Goal: Information Seeking & Learning: Learn about a topic

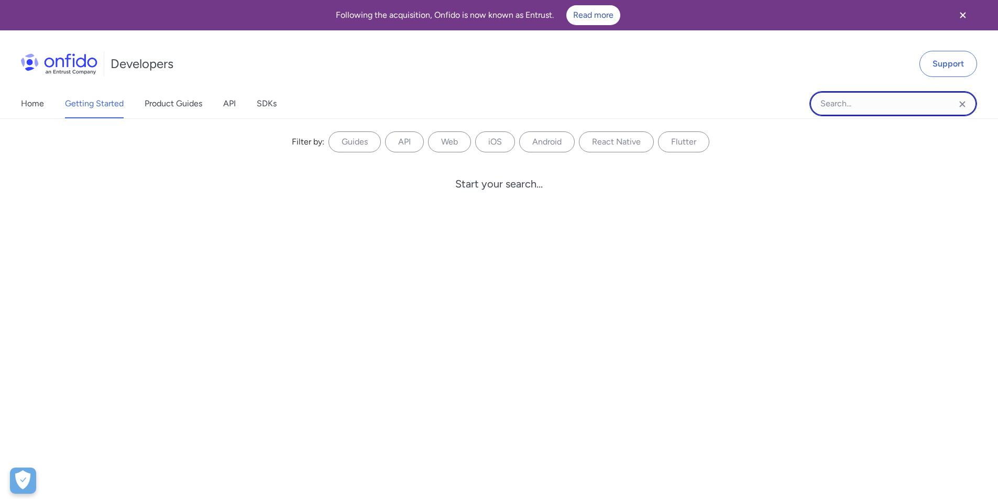
click at [891, 101] on input "Onfido search input field" at bounding box center [894, 103] width 168 height 25
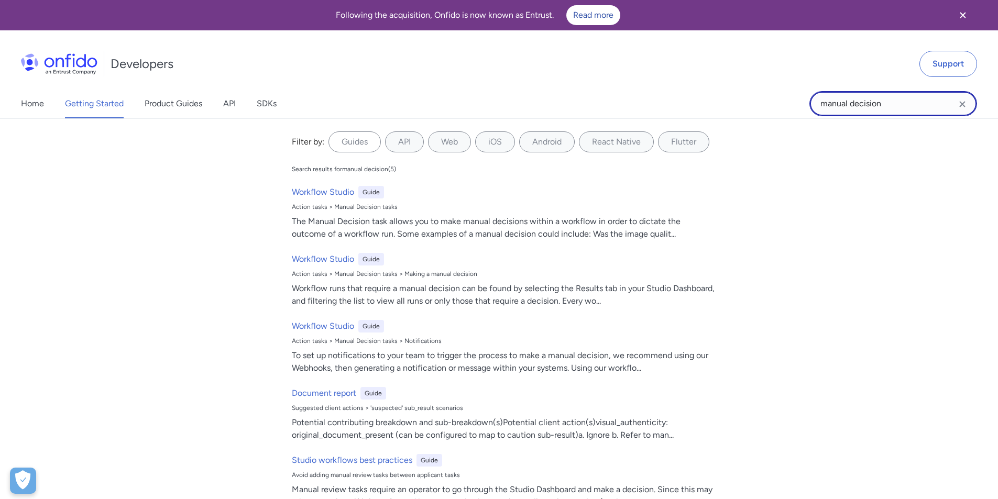
type input "manual decision"
drag, startPoint x: 905, startPoint y: 111, endPoint x: 780, endPoint y: 106, distance: 124.8
click at [780, 106] on div "Home Getting Started Product Guides API SDKs manual decision manual decision Fi…" at bounding box center [499, 103] width 998 height 29
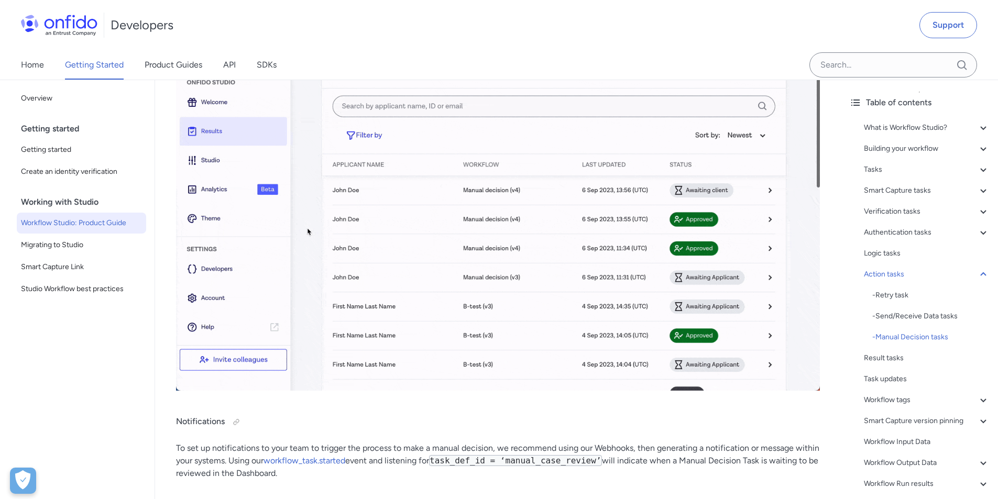
scroll to position [16344, 0]
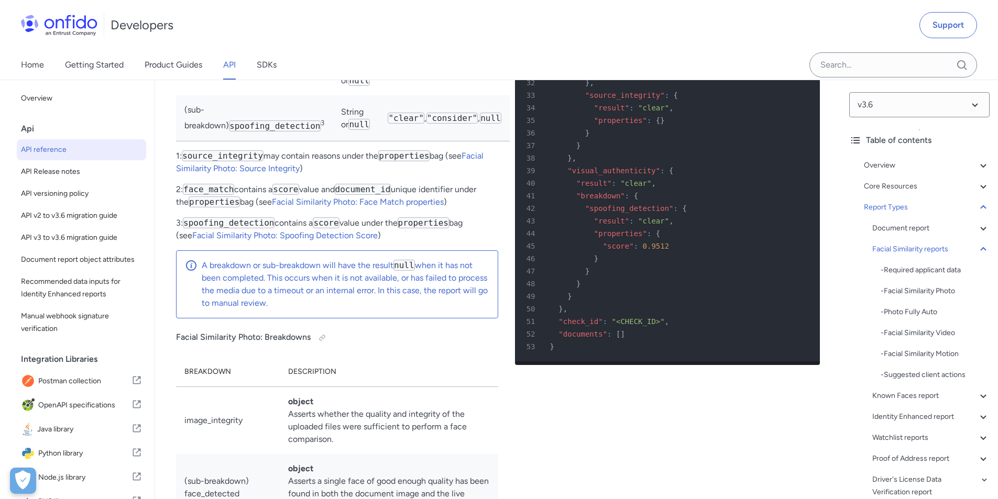
scroll to position [49047, 0]
